Goal: Information Seeking & Learning: Learn about a topic

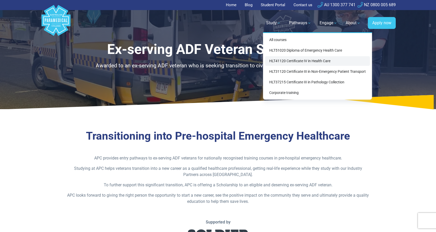
click at [296, 61] on link "HLT41120 Certificate IV in Health Care" at bounding box center [317, 61] width 105 height 10
